Goal: Check status

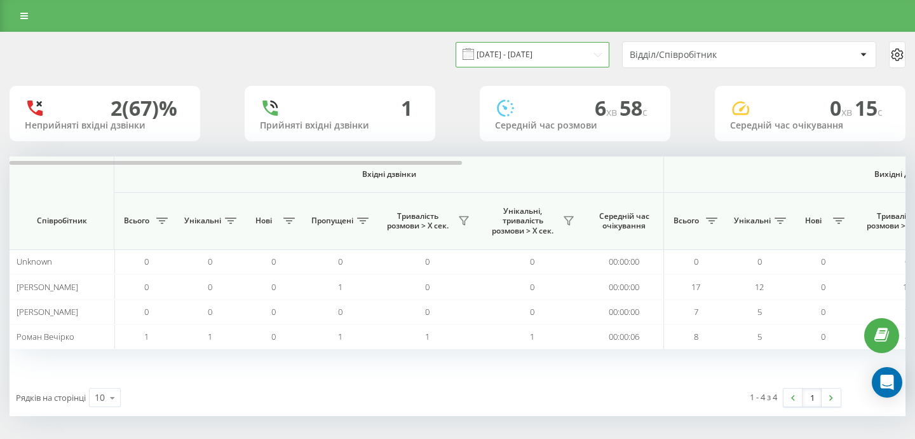
click at [527, 62] on input "[DATE] - [DATE]" at bounding box center [533, 54] width 154 height 25
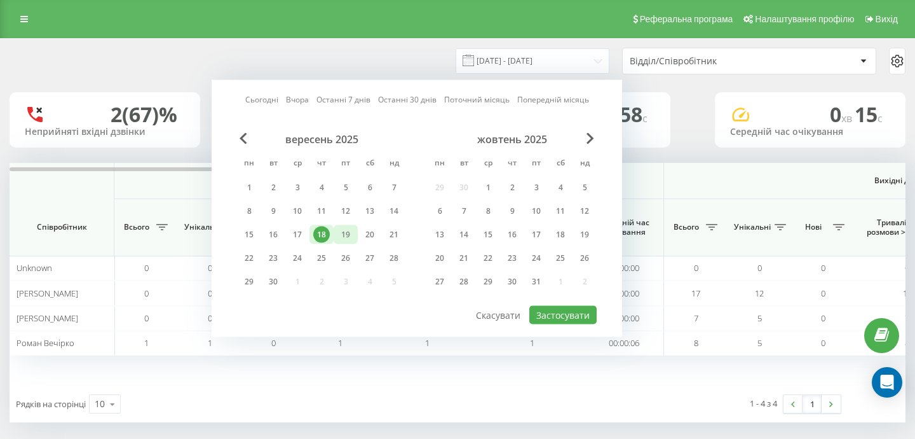
click at [341, 243] on div "19" at bounding box center [346, 234] width 17 height 17
click at [569, 323] on button "Застосувати" at bounding box center [563, 315] width 67 height 18
type input "[DATE] - [DATE]"
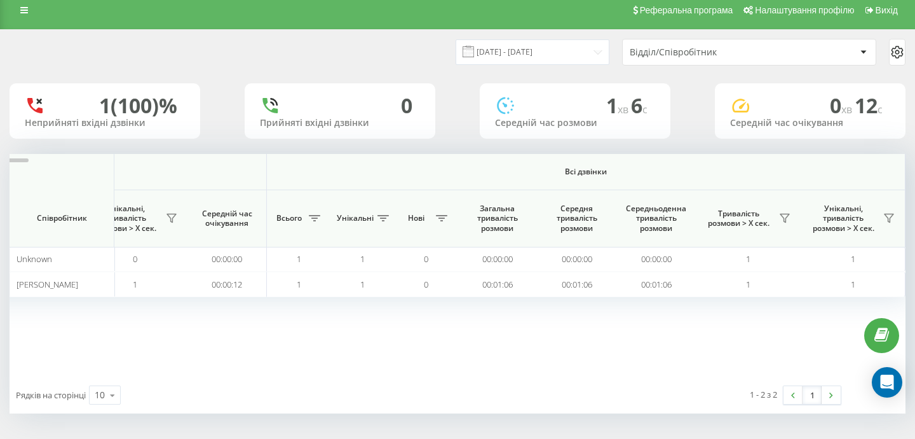
scroll to position [8, 0]
